Goal: Navigation & Orientation: Find specific page/section

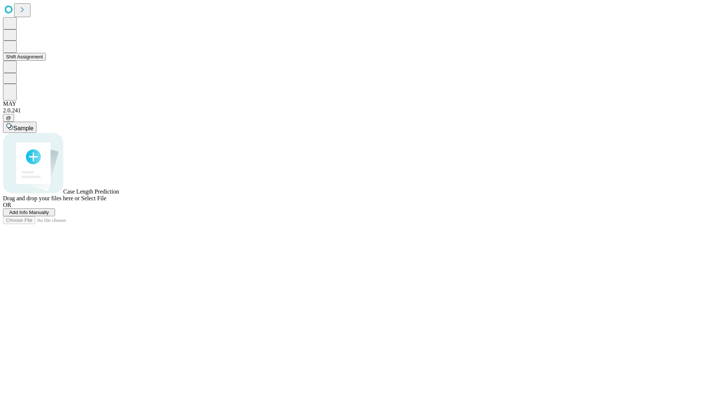
click at [46, 61] on button "Shift Assignment" at bounding box center [24, 57] width 43 height 8
